Goal: Navigation & Orientation: Find specific page/section

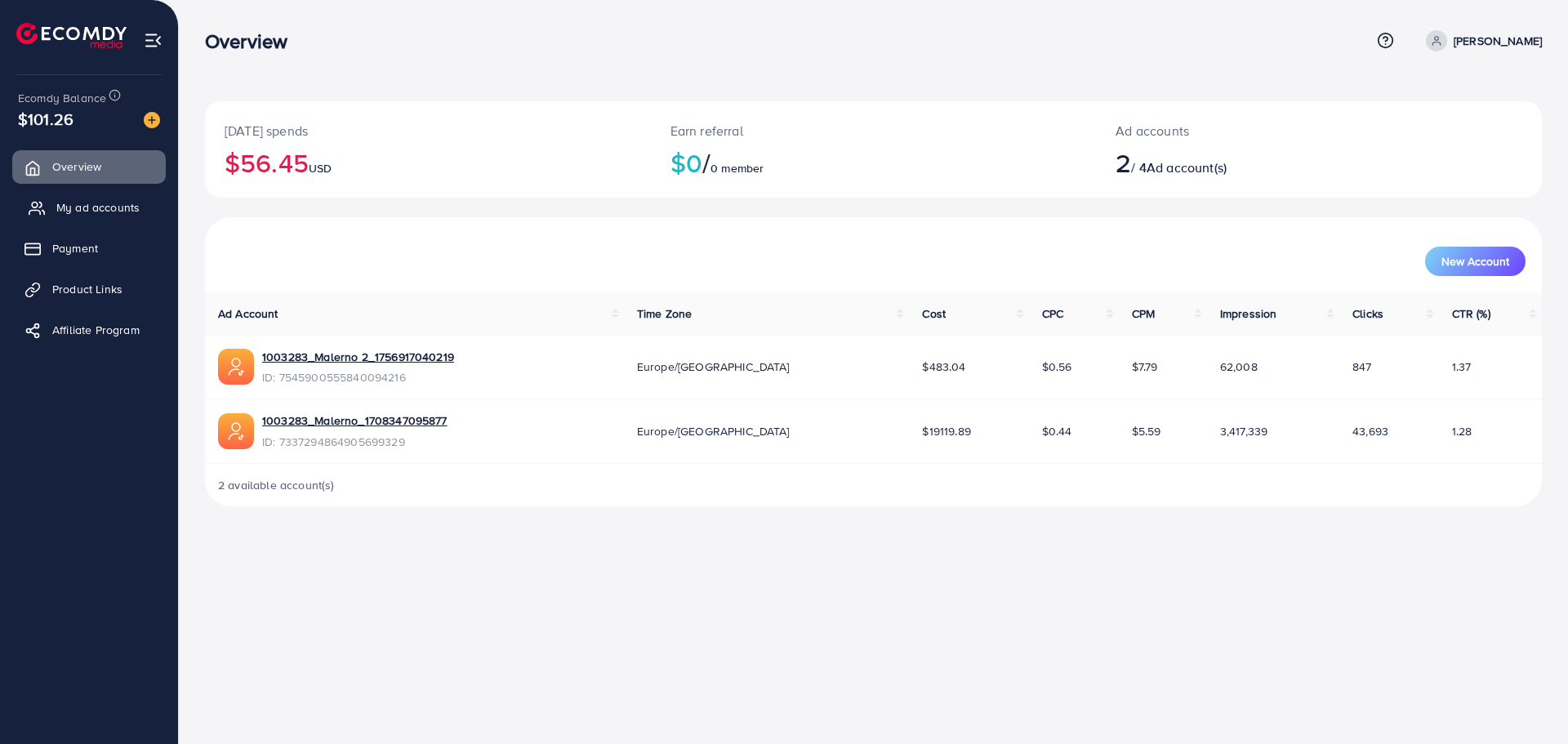
click at [75, 191] on ul "Overview My ad accounts Payment Product Links Affiliate Program" at bounding box center [89, 253] width 178 height 219
click at [77, 191] on link "My ad accounts" at bounding box center [89, 207] width 154 height 32
